Goal: Communication & Community: Answer question/provide support

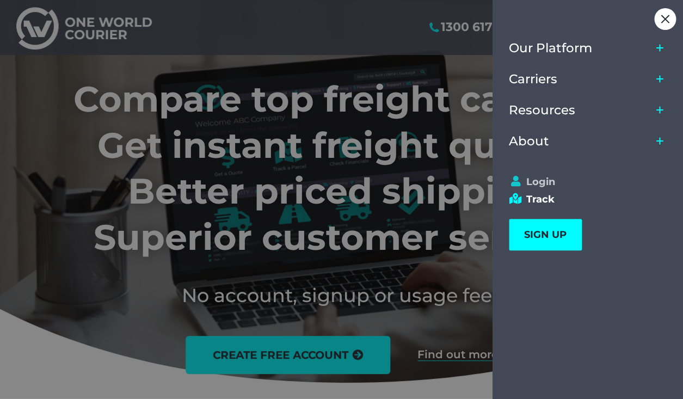
click at [540, 177] on link "Login" at bounding box center [583, 182] width 148 height 12
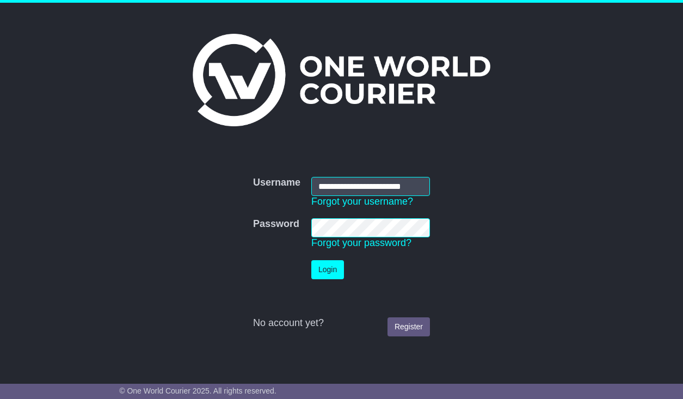
type input "**********"
click at [338, 256] on td "Login" at bounding box center [370, 270] width 129 height 30
click at [337, 268] on button "Login" at bounding box center [327, 269] width 33 height 19
click at [324, 269] on button "Login" at bounding box center [327, 269] width 33 height 19
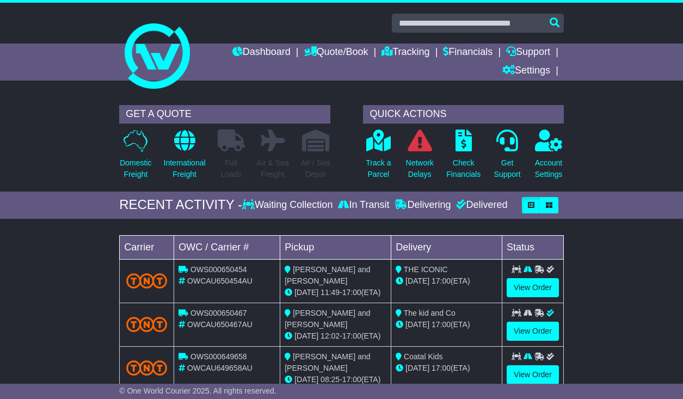
scroll to position [79, 0]
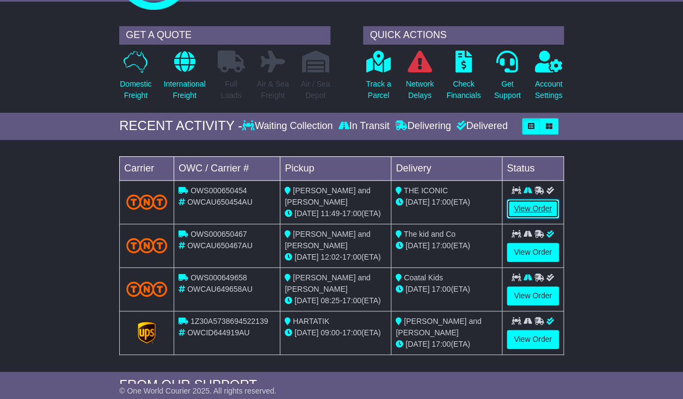
click at [522, 217] on link "View Order" at bounding box center [532, 208] width 52 height 19
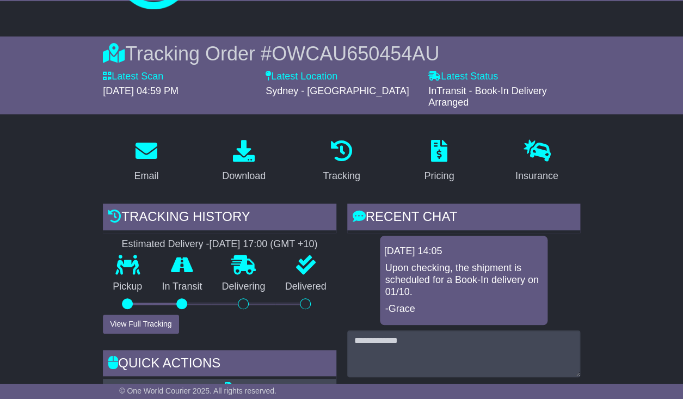
scroll to position [113, 0]
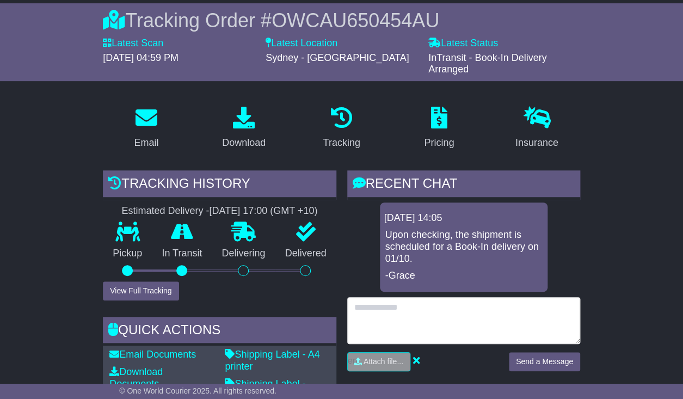
click at [417, 312] on textarea at bounding box center [463, 320] width 233 height 47
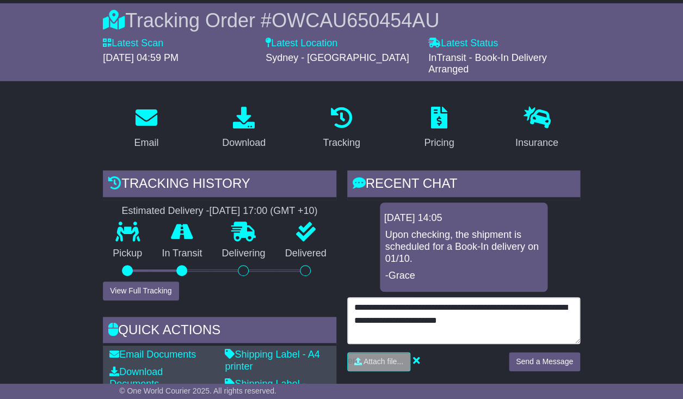
type textarea "**********"
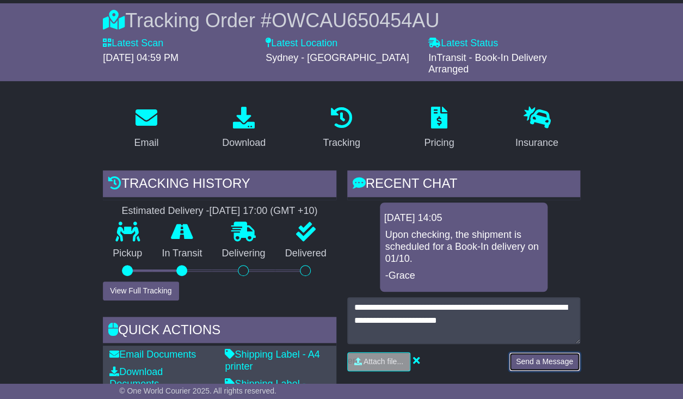
click at [525, 364] on button "Send a Message" at bounding box center [544, 361] width 71 height 19
